Goal: Task Accomplishment & Management: Manage account settings

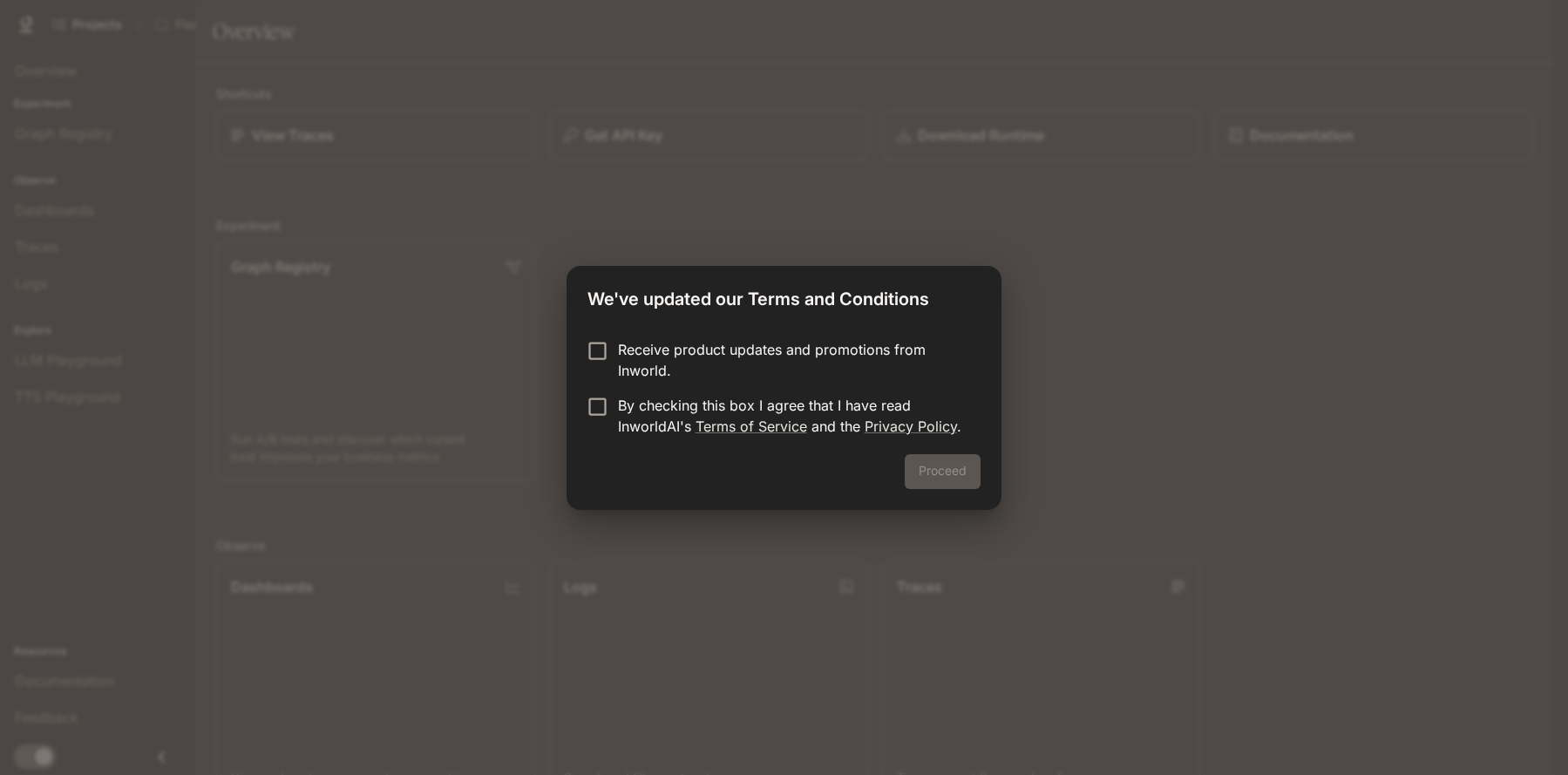
click at [958, 474] on div "Proceed" at bounding box center [783, 482] width 434 height 56
click at [942, 474] on button "Proceed" at bounding box center [942, 471] width 76 height 35
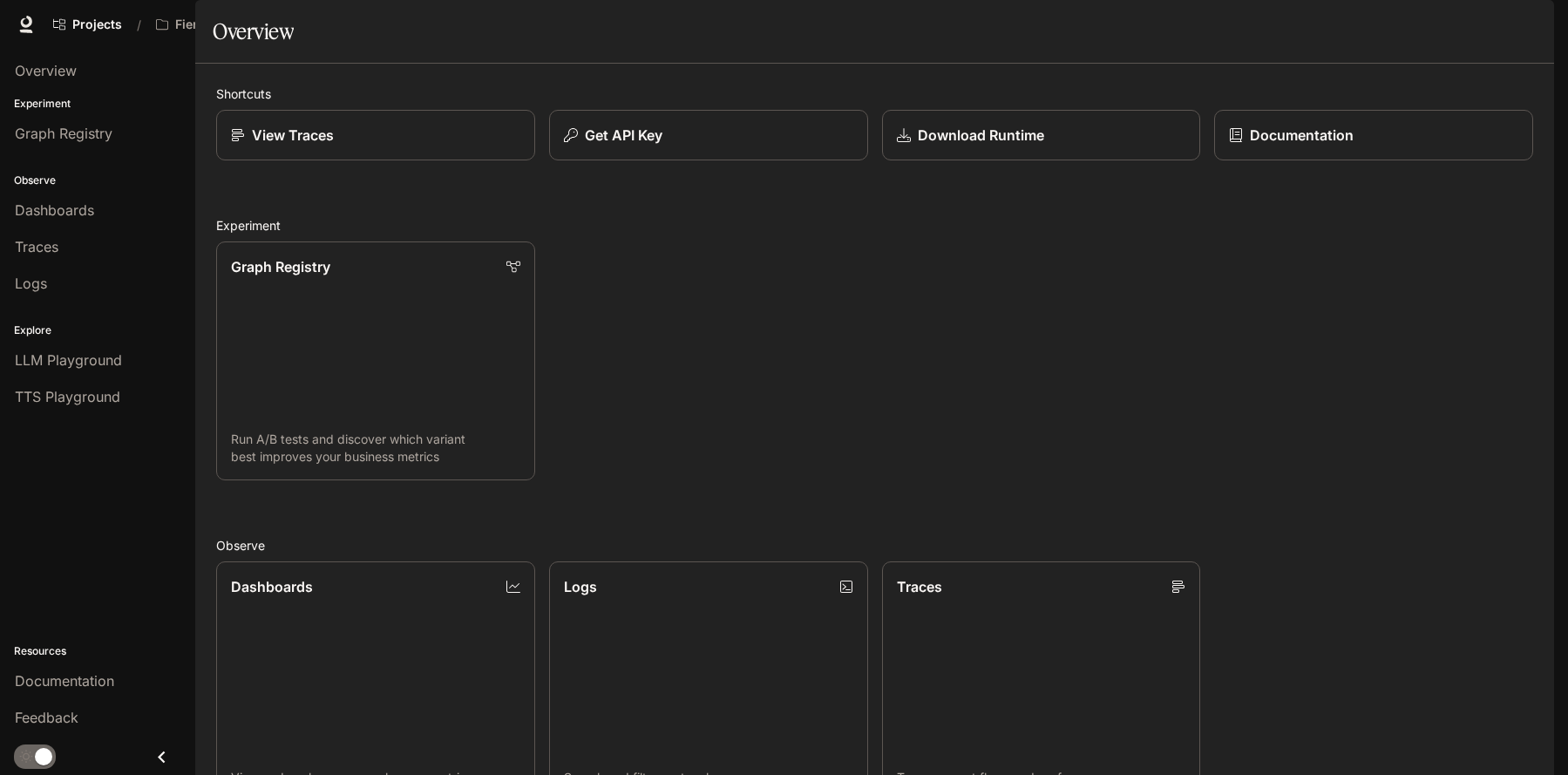
click at [1527, 34] on img "button" at bounding box center [1529, 24] width 24 height 24
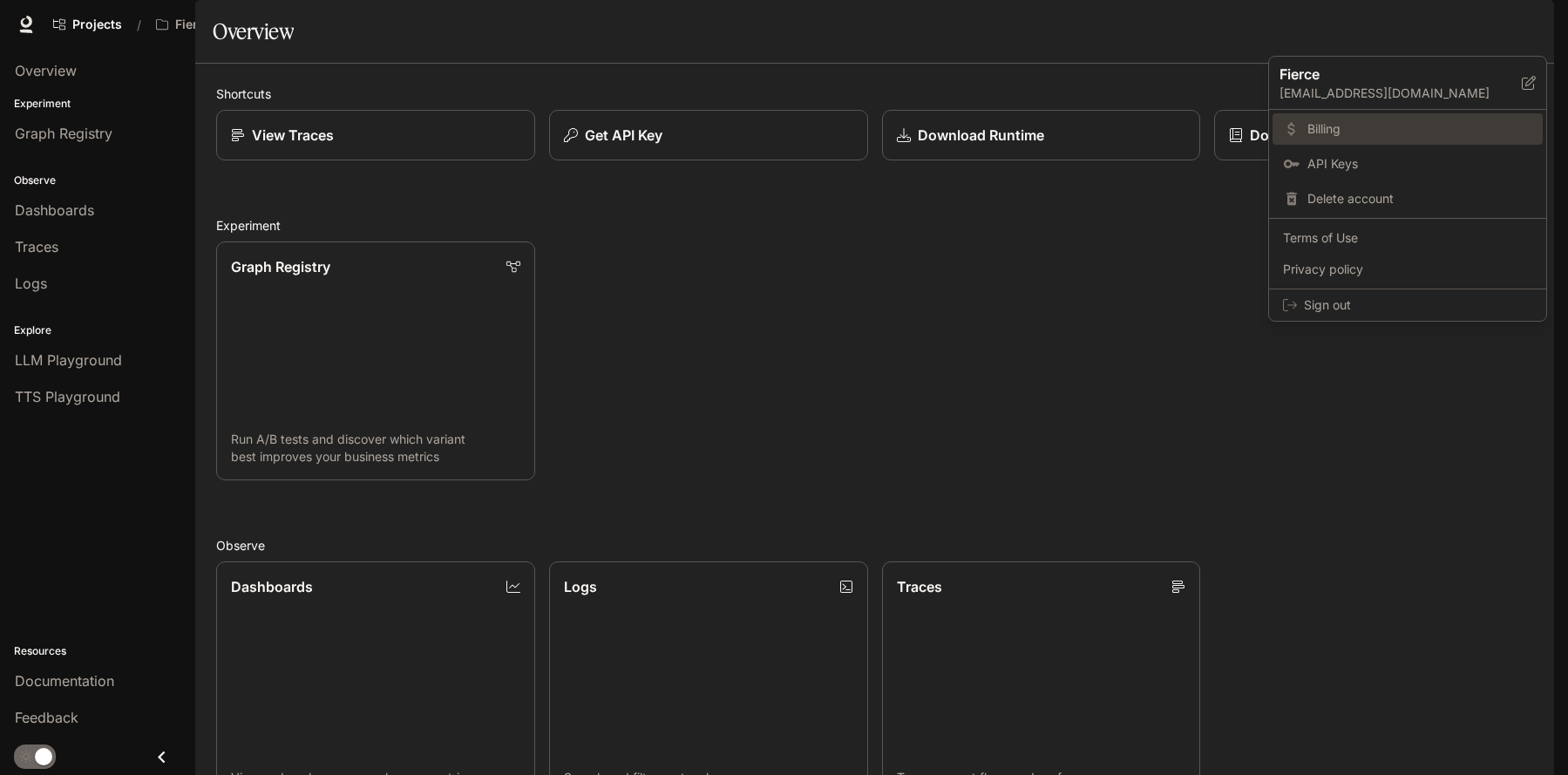
click at [1359, 128] on span "Billing" at bounding box center [1420, 129] width 225 height 18
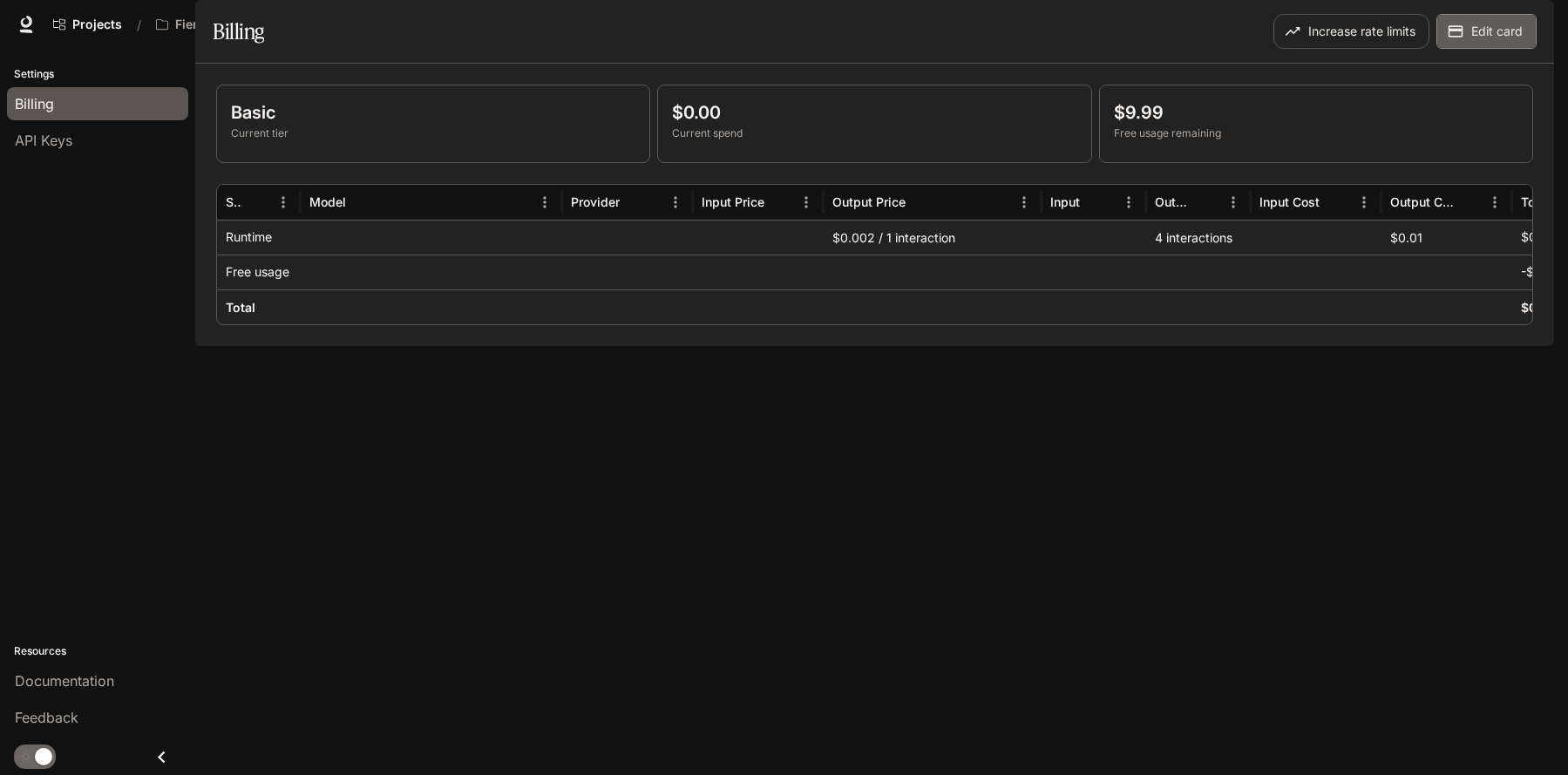
click at [1488, 49] on button "Edit card" at bounding box center [1486, 31] width 100 height 35
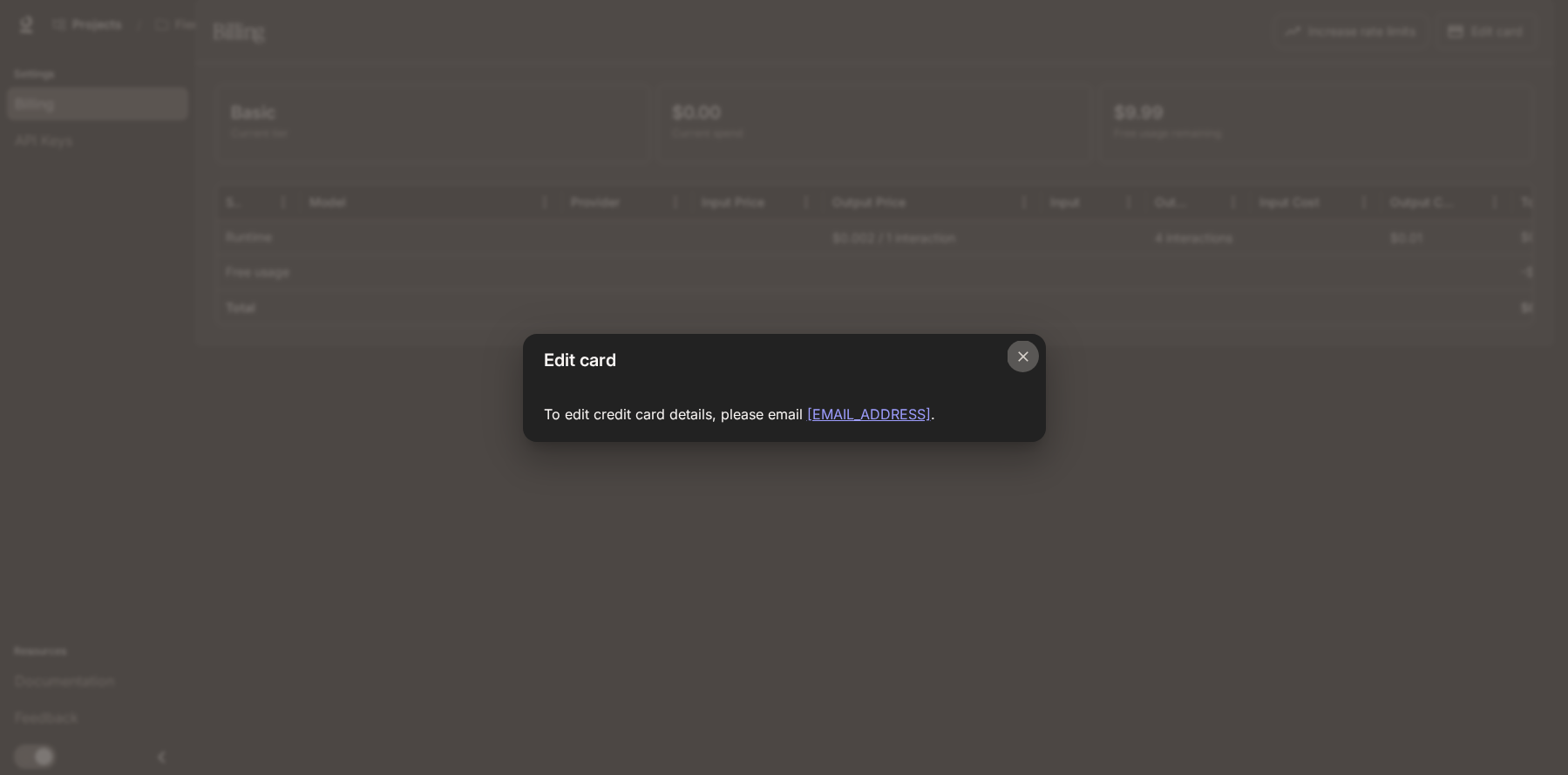
click at [1027, 356] on icon "Close dialog" at bounding box center [1024, 356] width 18 height 18
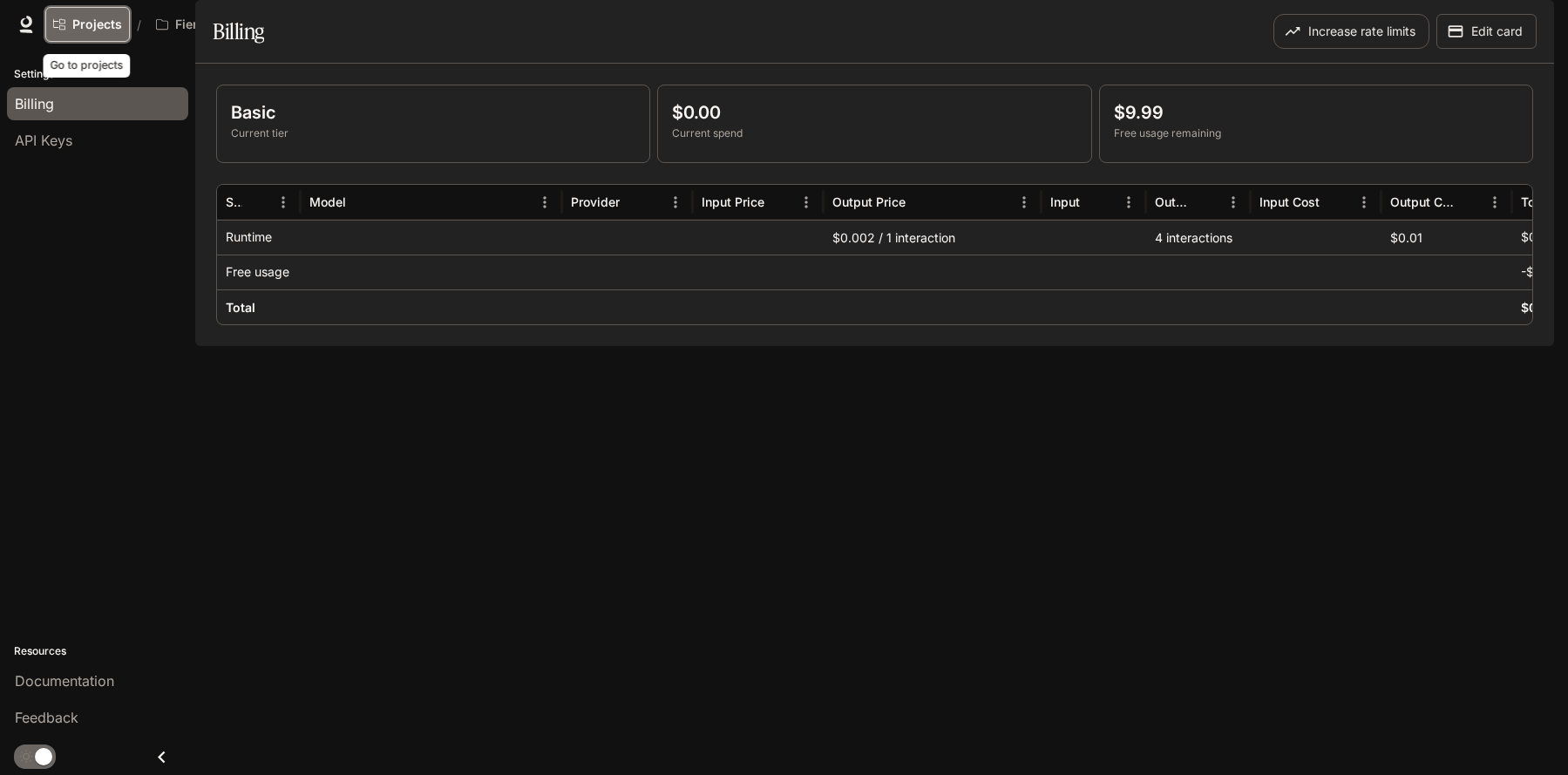
click at [100, 28] on span "Projects" at bounding box center [97, 25] width 50 height 15
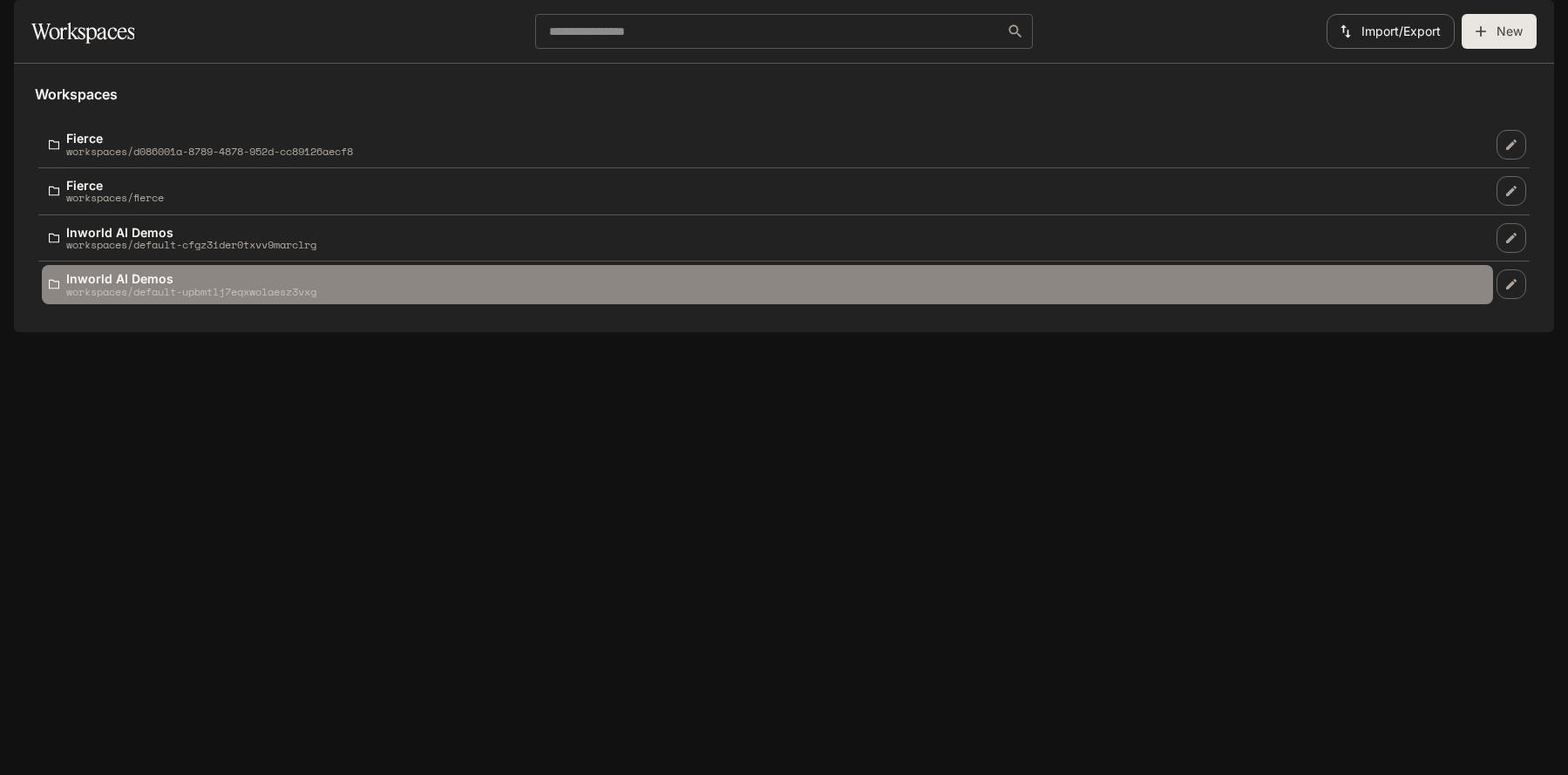
click at [185, 285] on p "Inworld AI Demos" at bounding box center [191, 278] width 250 height 13
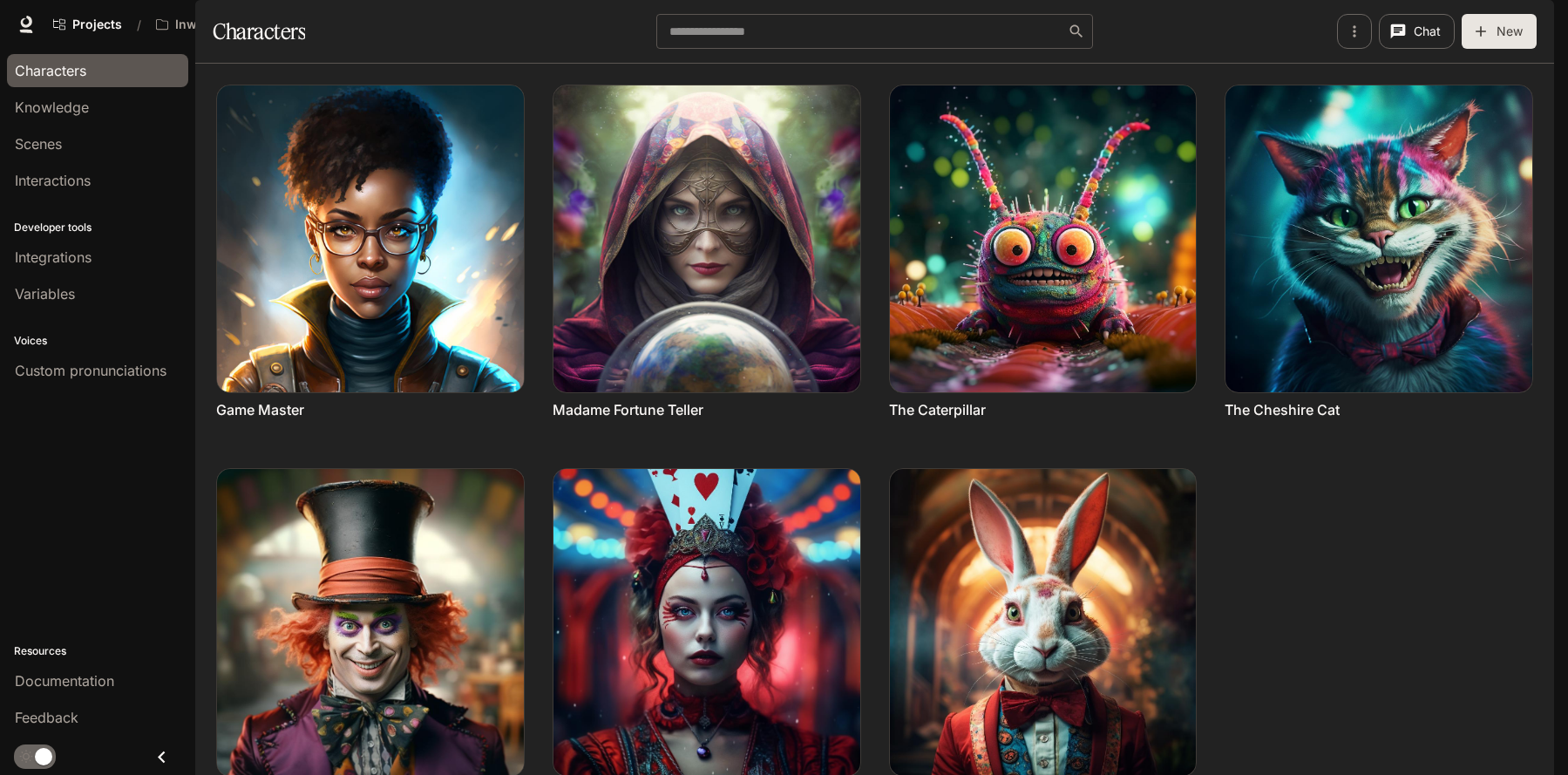
click at [1524, 26] on img "button" at bounding box center [1529, 24] width 24 height 24
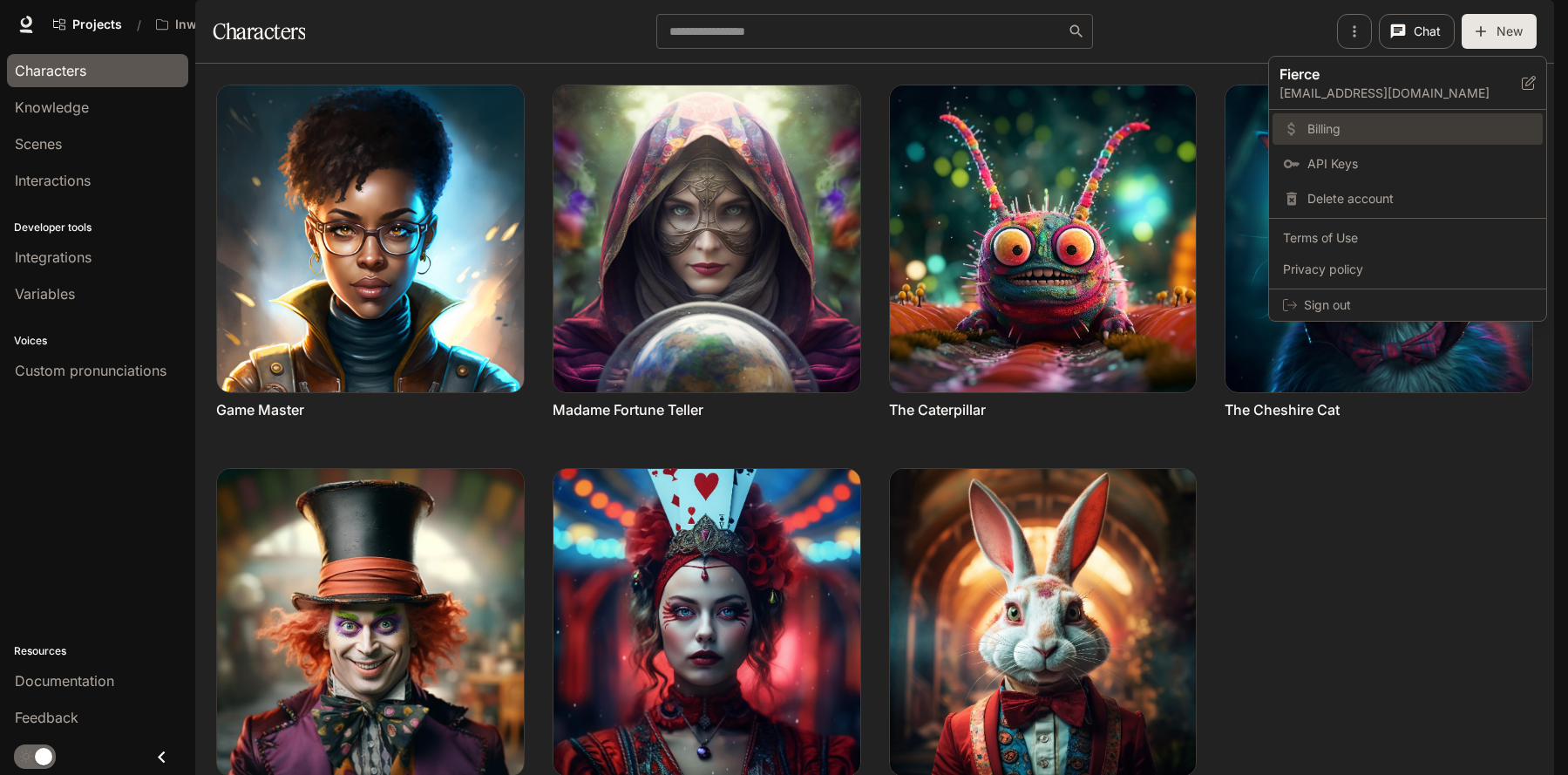
click at [1387, 136] on span "Billing" at bounding box center [1420, 129] width 225 height 18
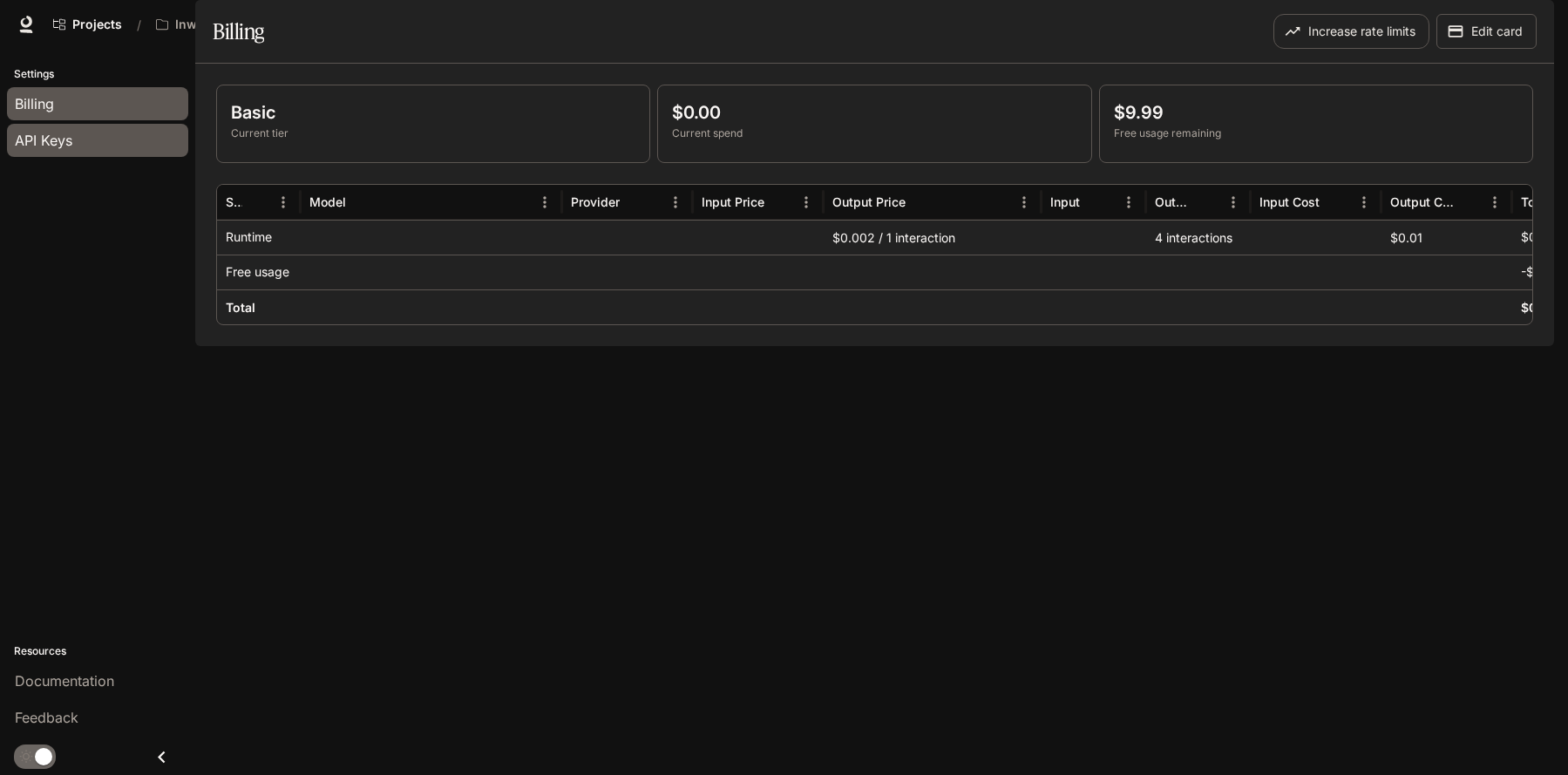
click at [103, 144] on div "API Keys" at bounding box center [98, 140] width 165 height 21
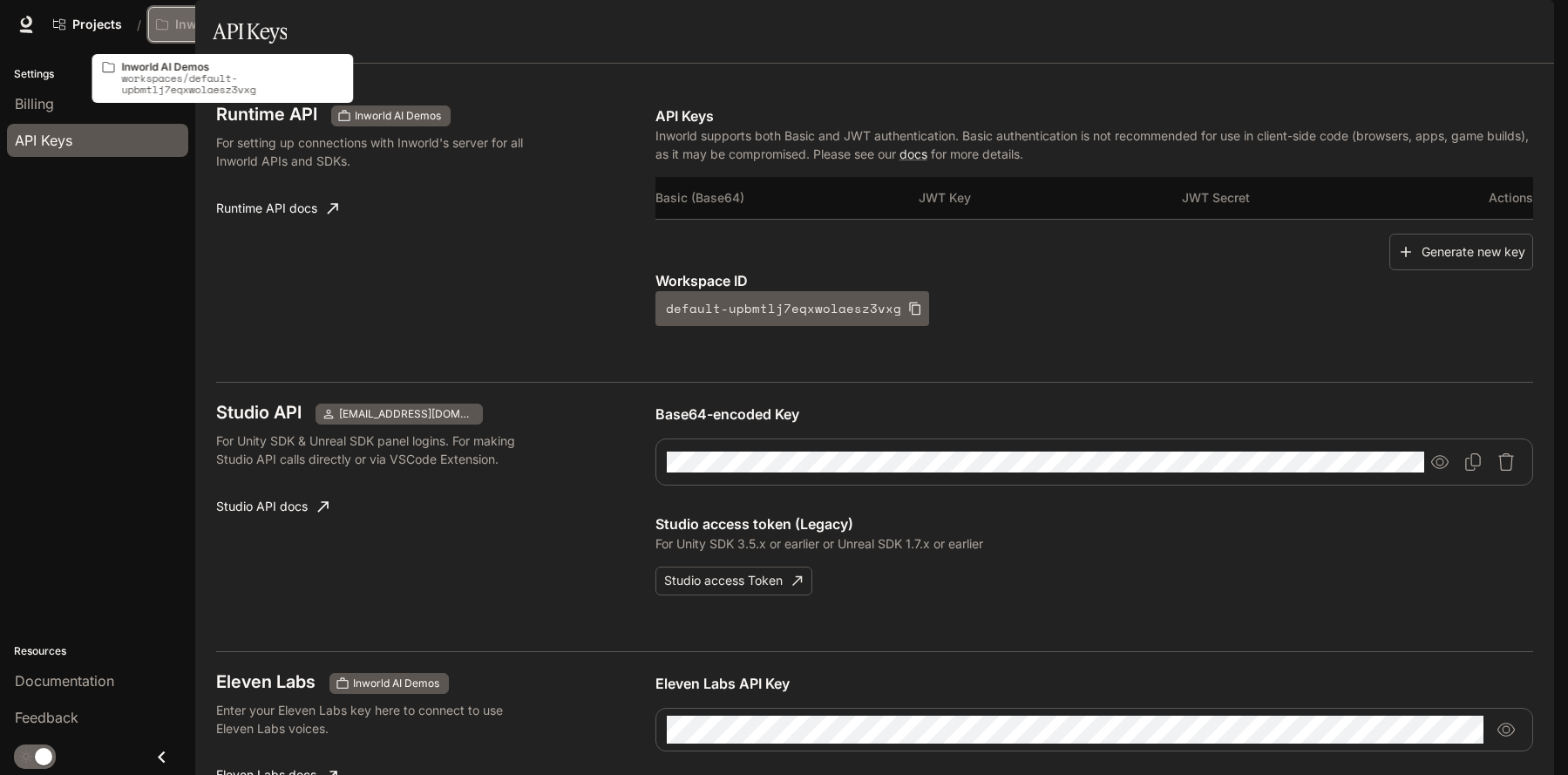
click at [173, 41] on button "Inworld AI Demos" at bounding box center [224, 24] width 152 height 35
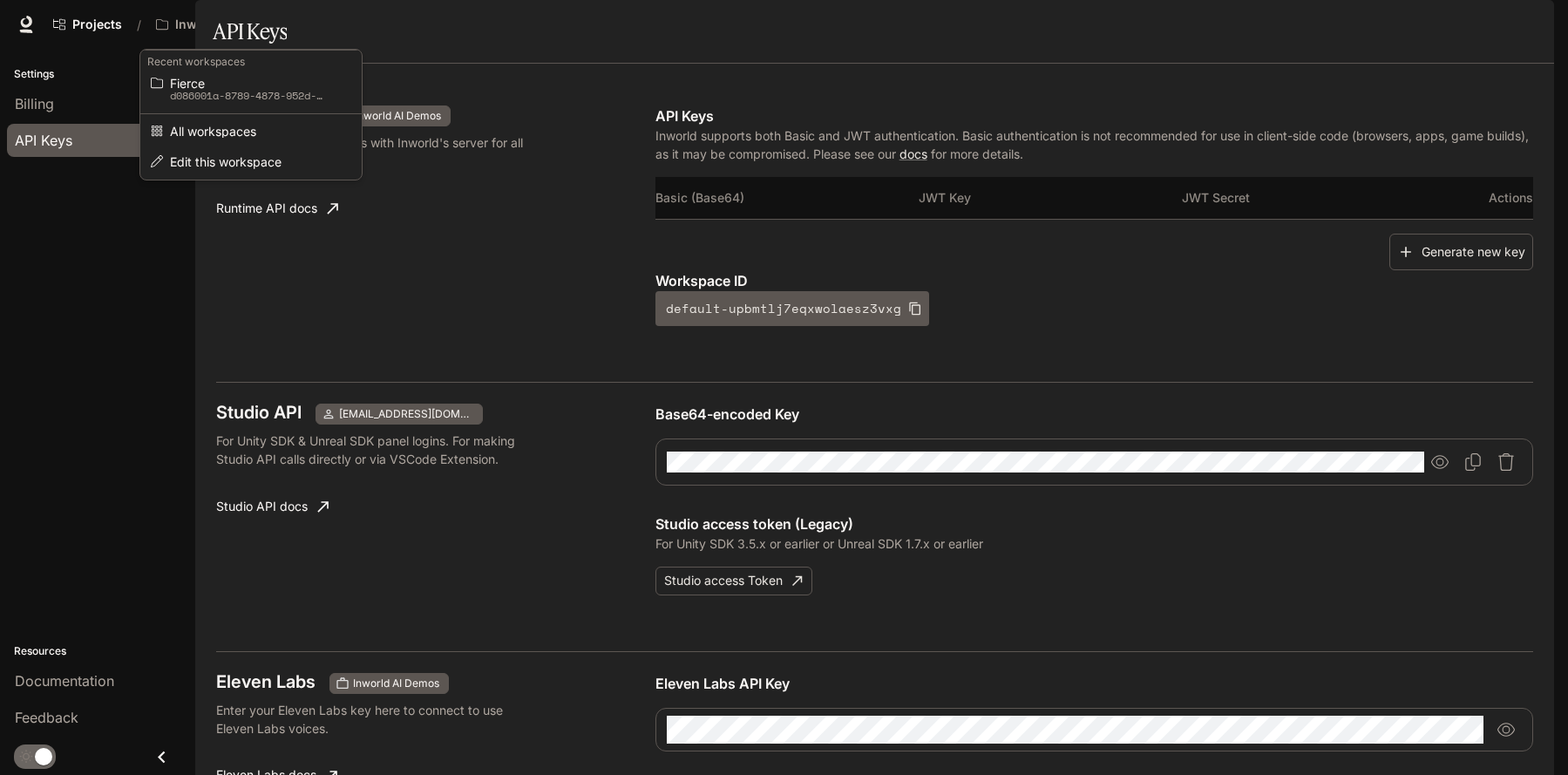
click at [104, 28] on div "Open workspace menu" at bounding box center [784, 388] width 1568 height 775
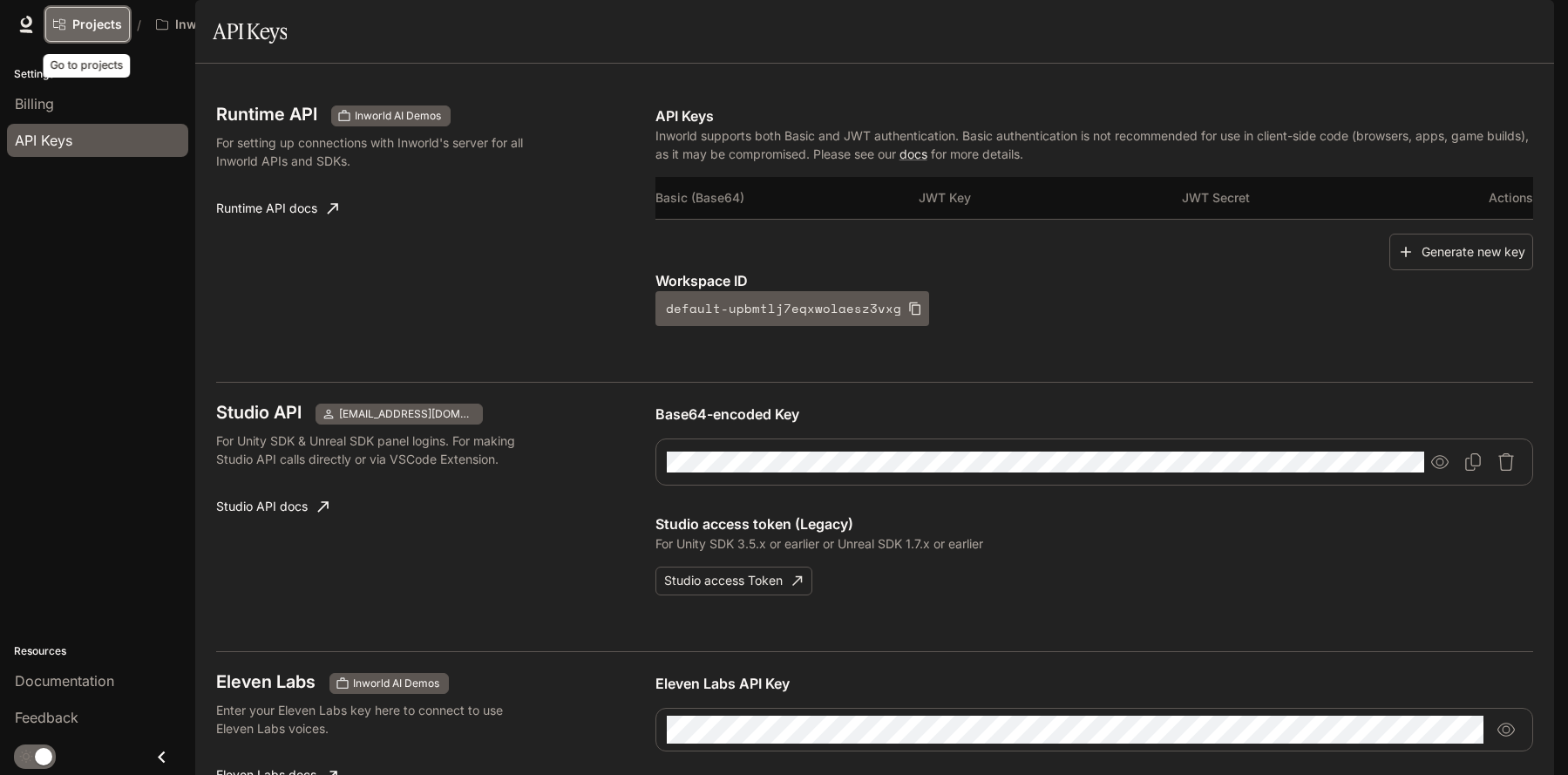
click at [93, 23] on span "Projects" at bounding box center [97, 25] width 50 height 15
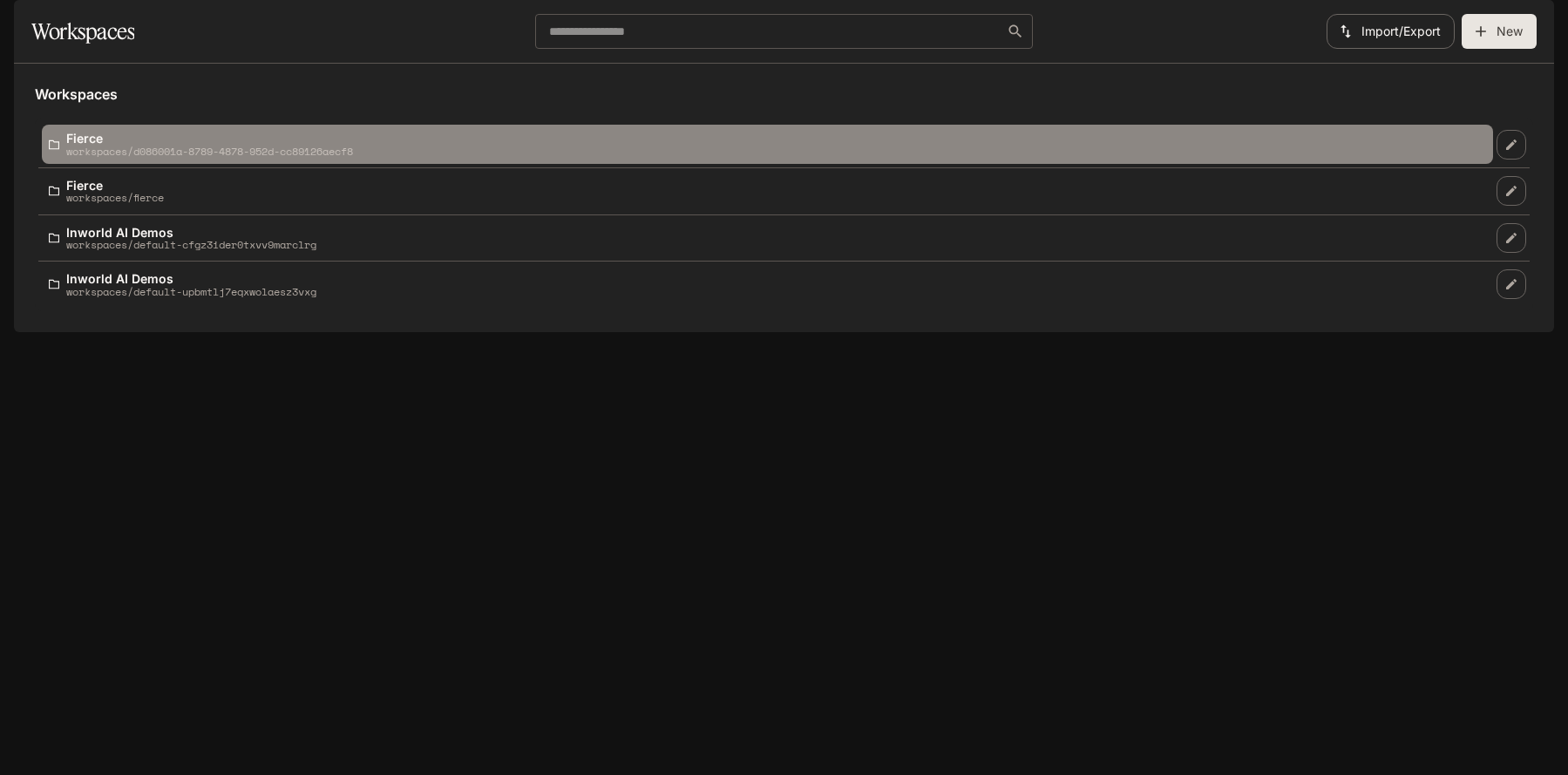
click at [188, 157] on p "workspaces/d086001a-8789-4878-952d-cc89126aecf8" at bounding box center [210, 151] width 287 height 12
